Goal: Find specific page/section: Find specific page/section

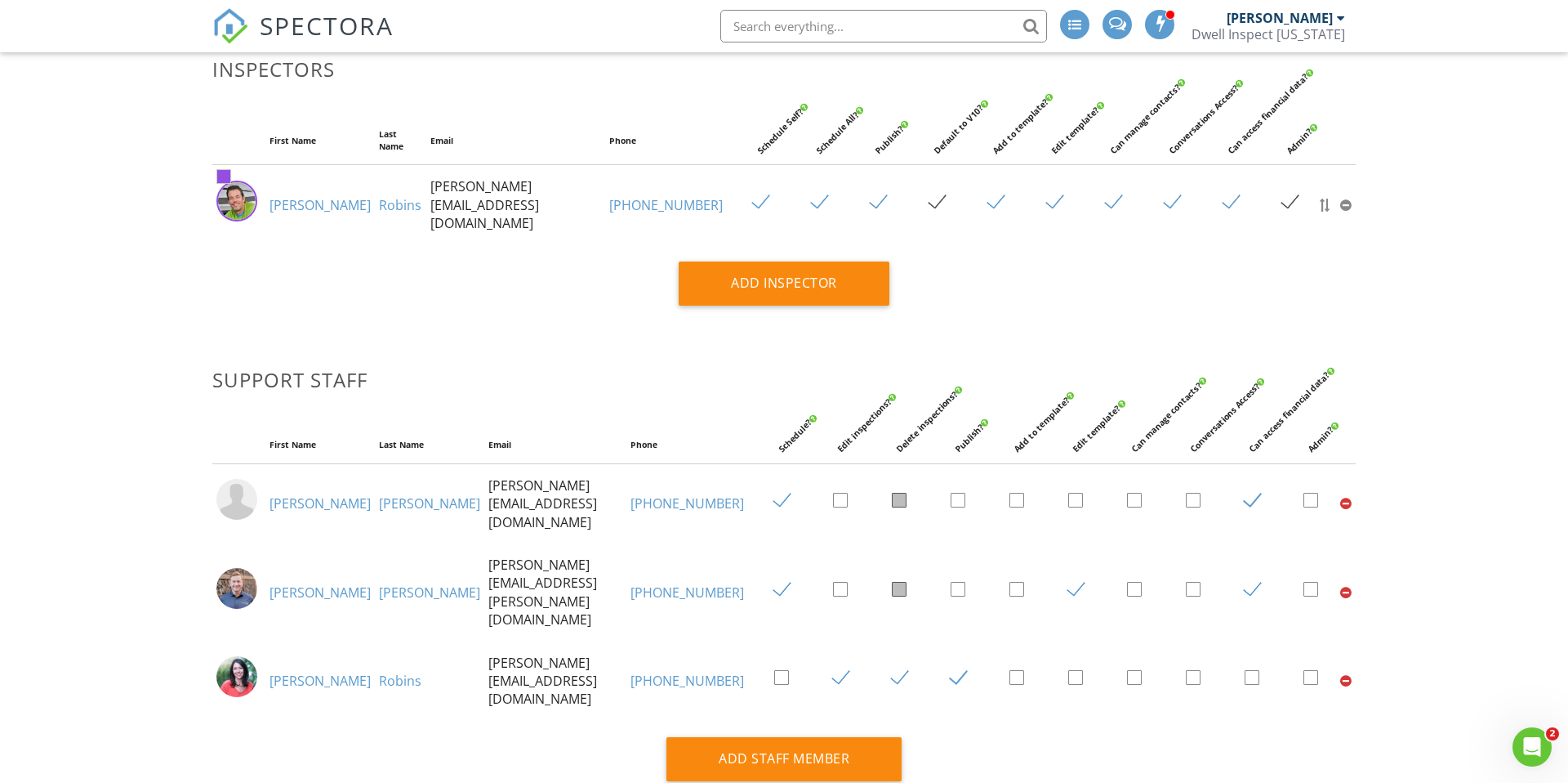
click at [317, 29] on span "SPECTORA" at bounding box center [327, 25] width 134 height 35
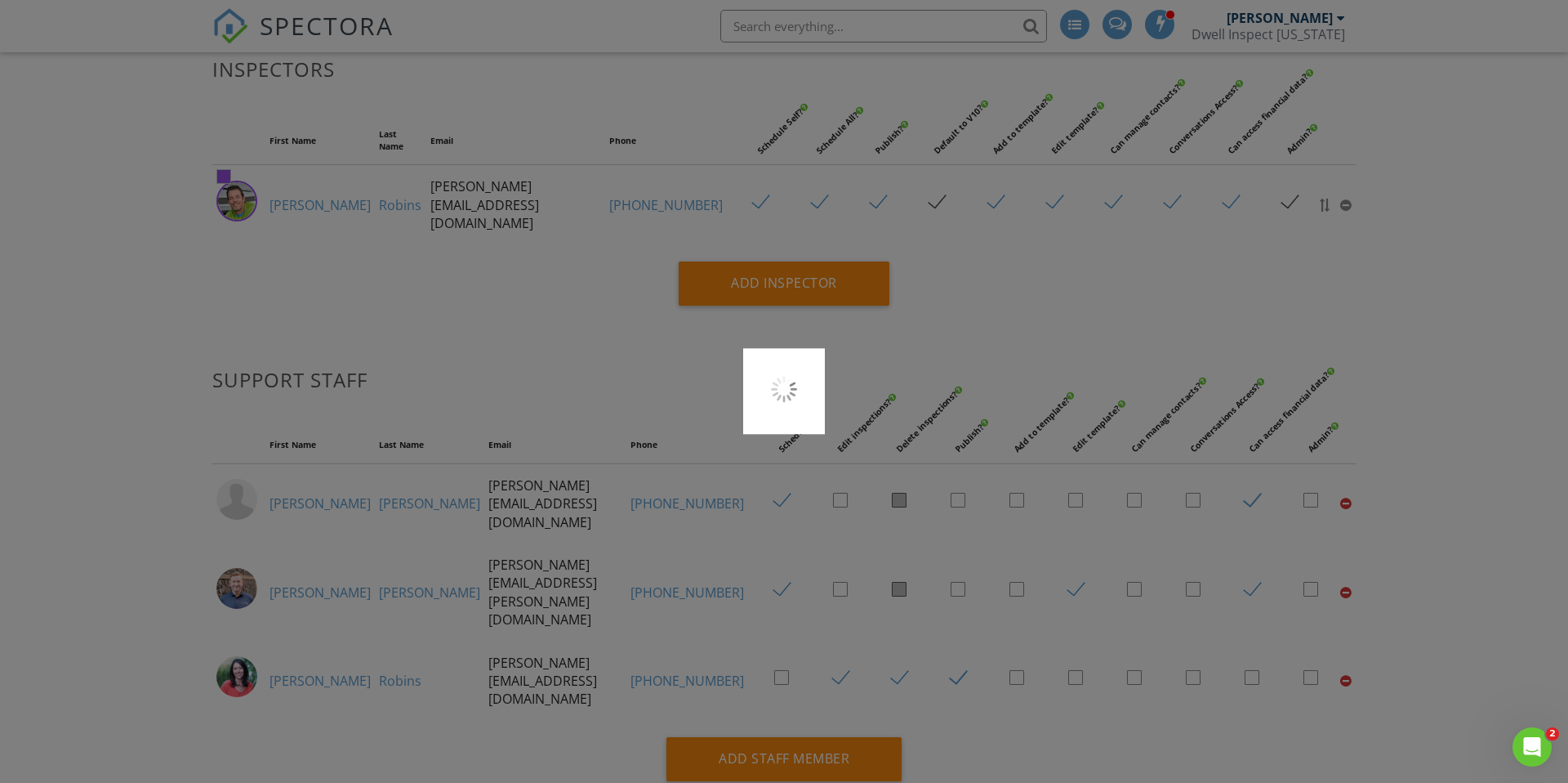
click at [289, 19] on div at bounding box center [784, 392] width 1568 height 783
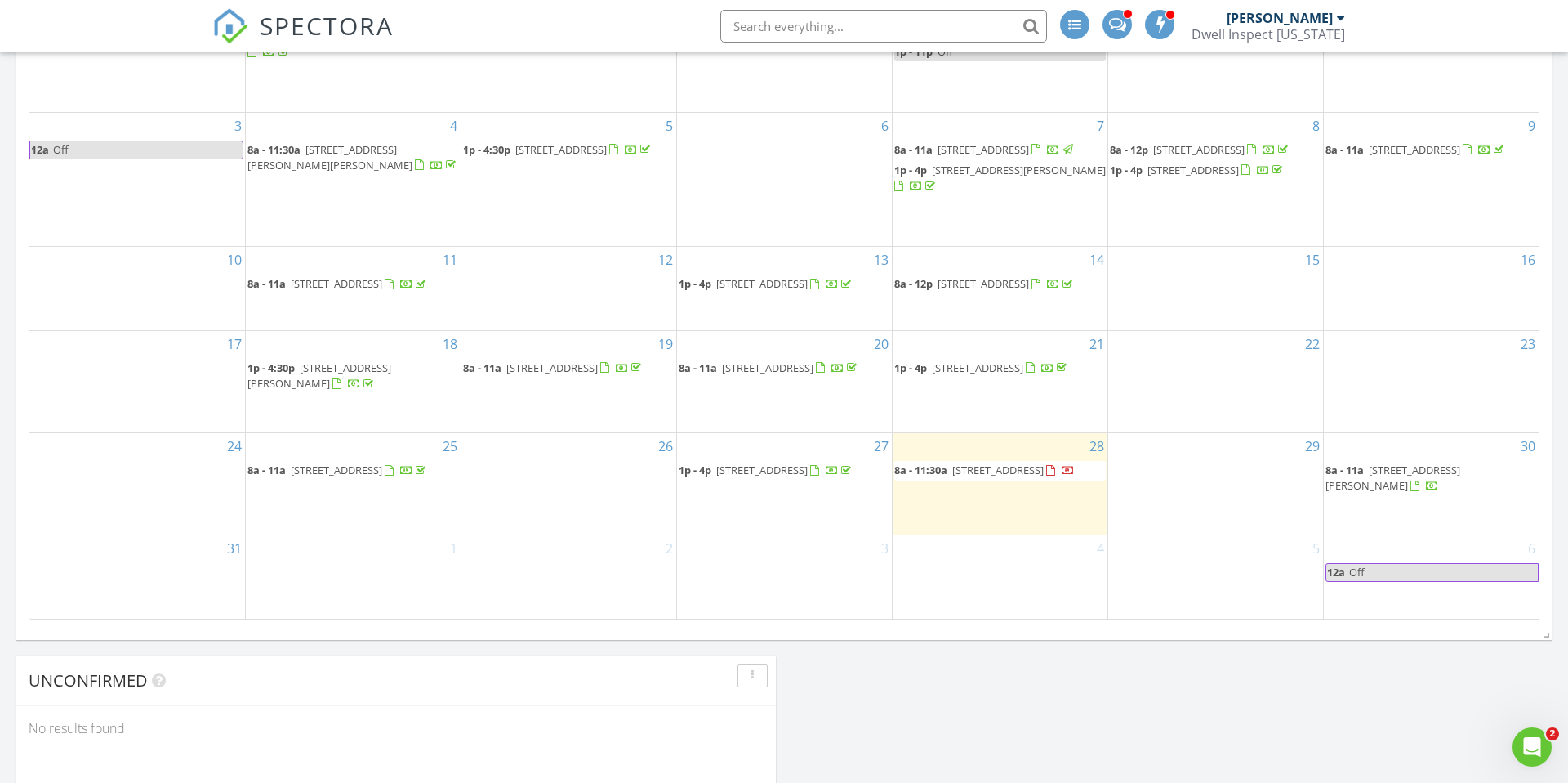
scroll to position [885, 0]
click at [1007, 474] on span "22855 High Valley Rd, Ola 83657" at bounding box center [998, 466] width 92 height 15
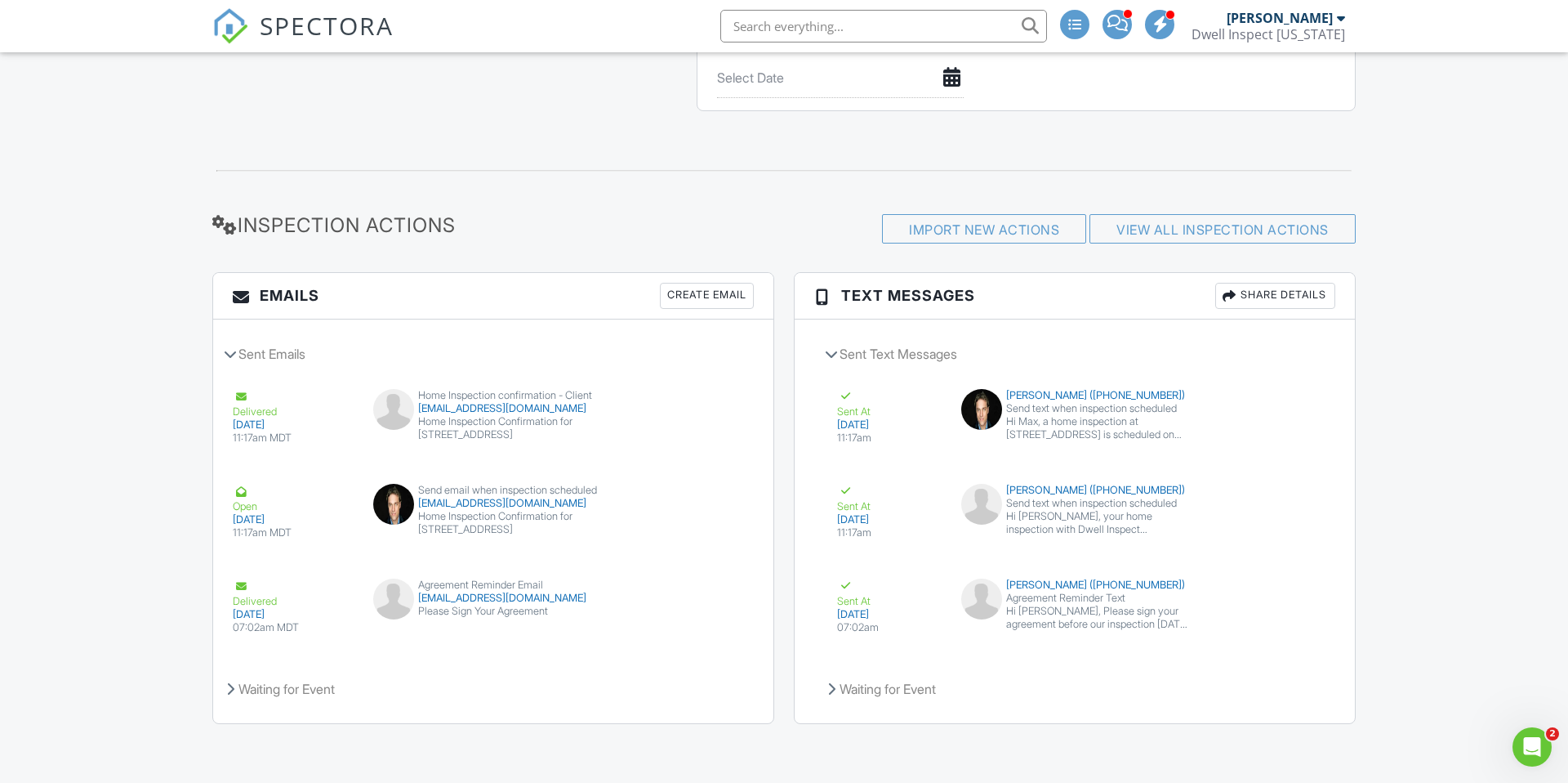
click at [1128, 23] on span at bounding box center [1117, 23] width 21 height 1
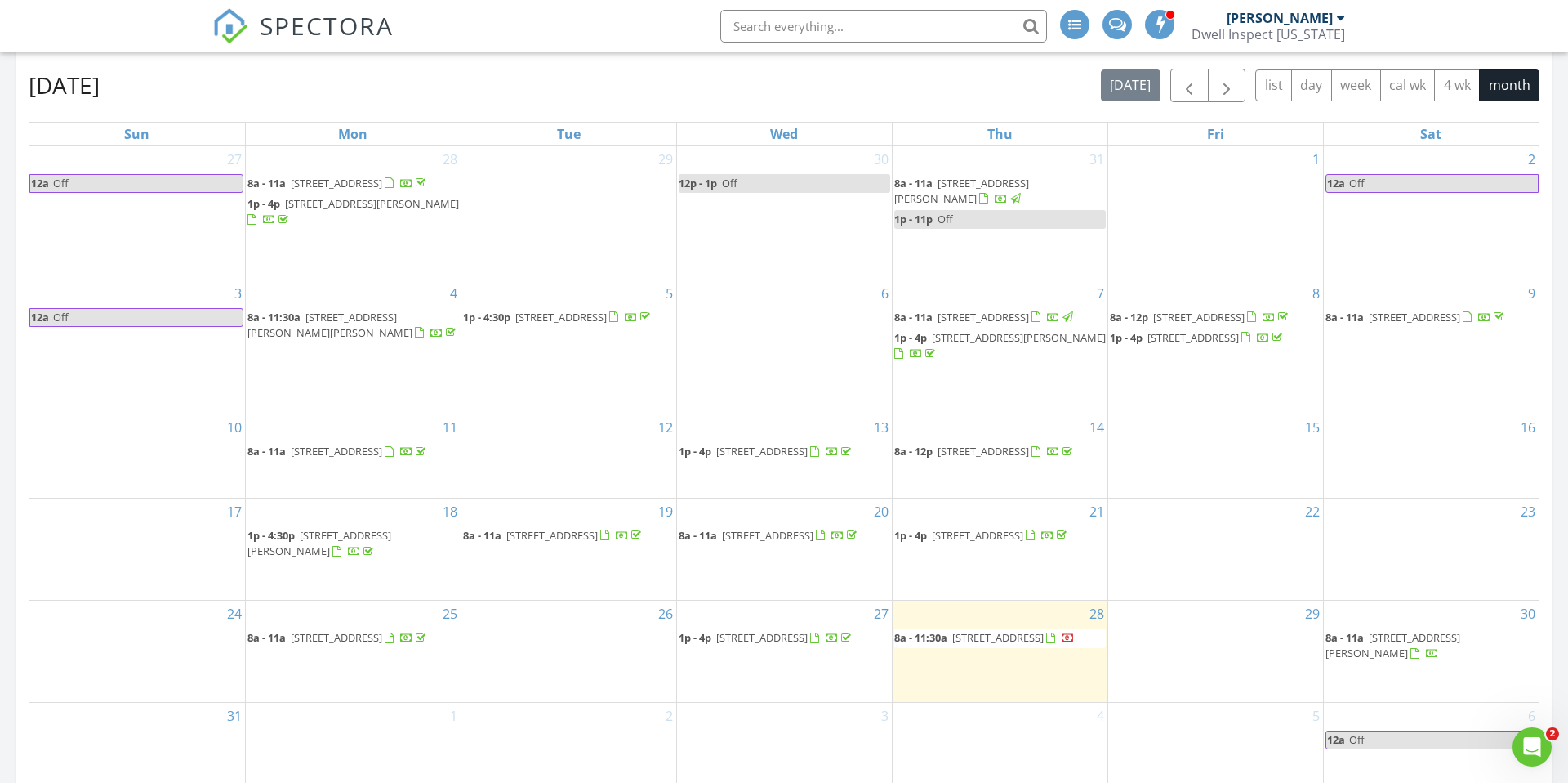
scroll to position [715, 0]
click at [1006, 644] on span "[STREET_ADDRESS]" at bounding box center [998, 636] width 92 height 15
